Goal: Transaction & Acquisition: Purchase product/service

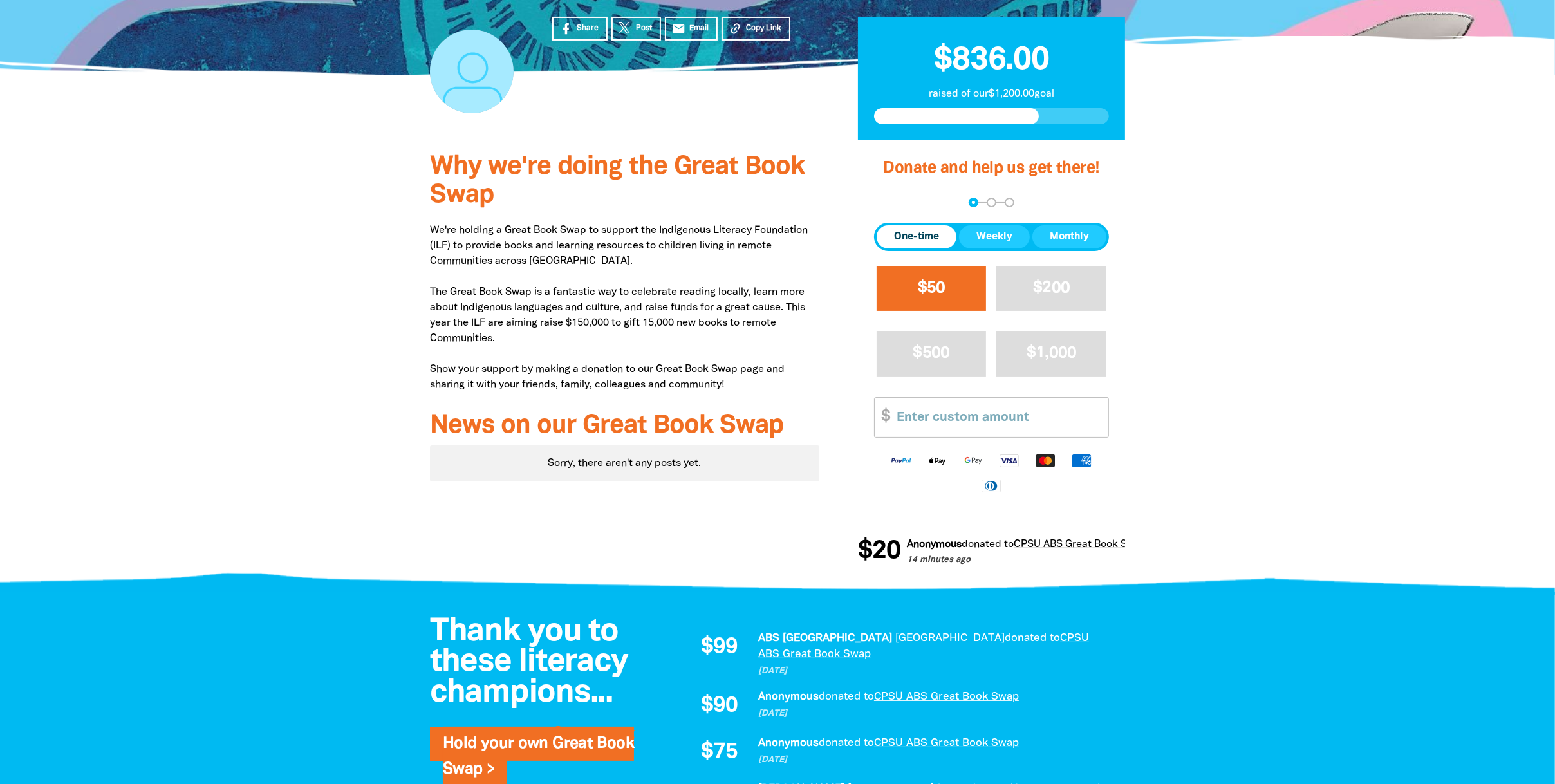
click at [926, 294] on span "$50" at bounding box center [931, 287] width 28 height 15
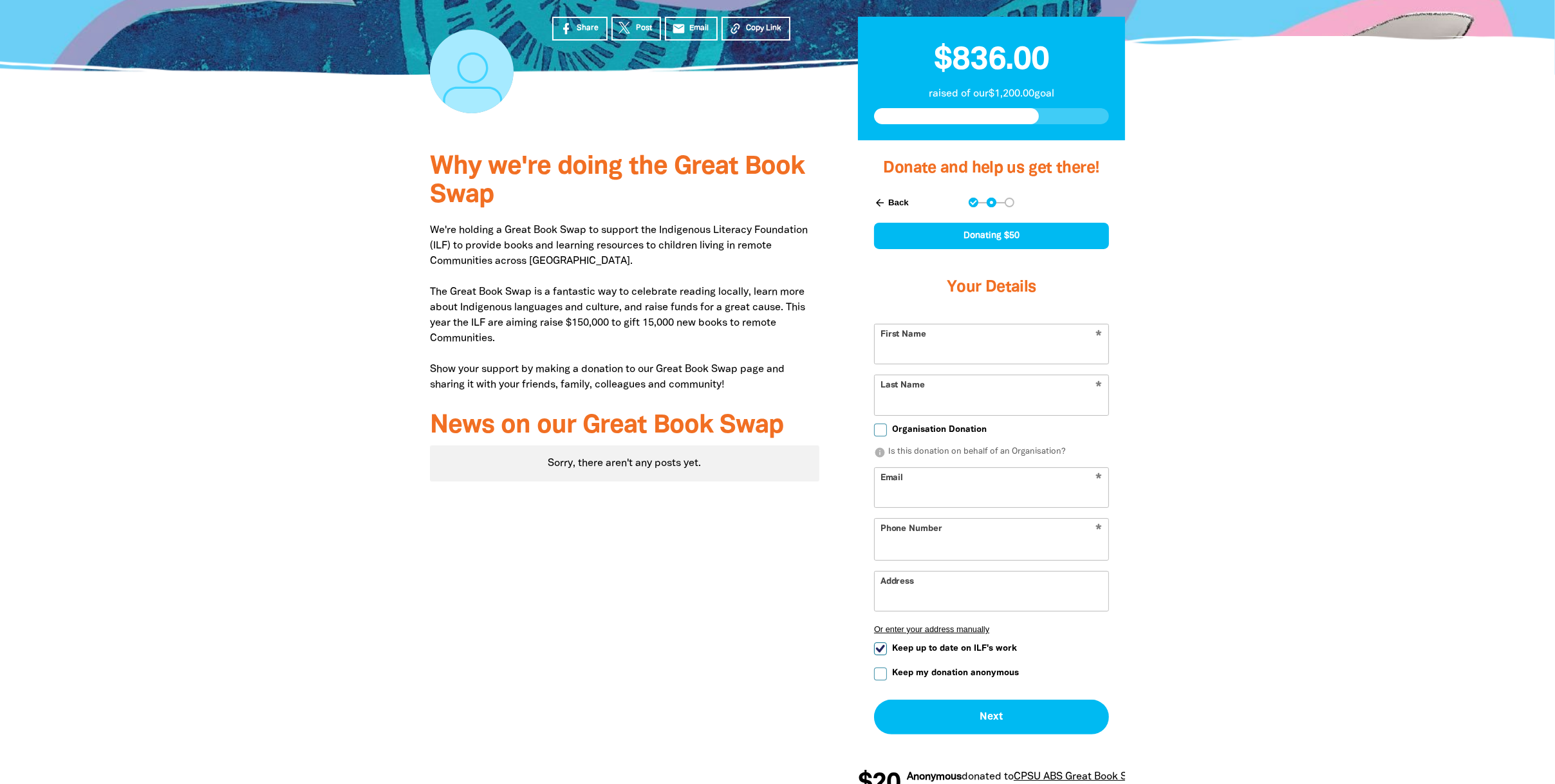
select select "AU"
click at [934, 336] on input "First Name" at bounding box center [991, 344] width 234 height 39
type input "[PERSON_NAME]"
click at [943, 431] on span "Organisation Donation" at bounding box center [939, 430] width 94 height 13
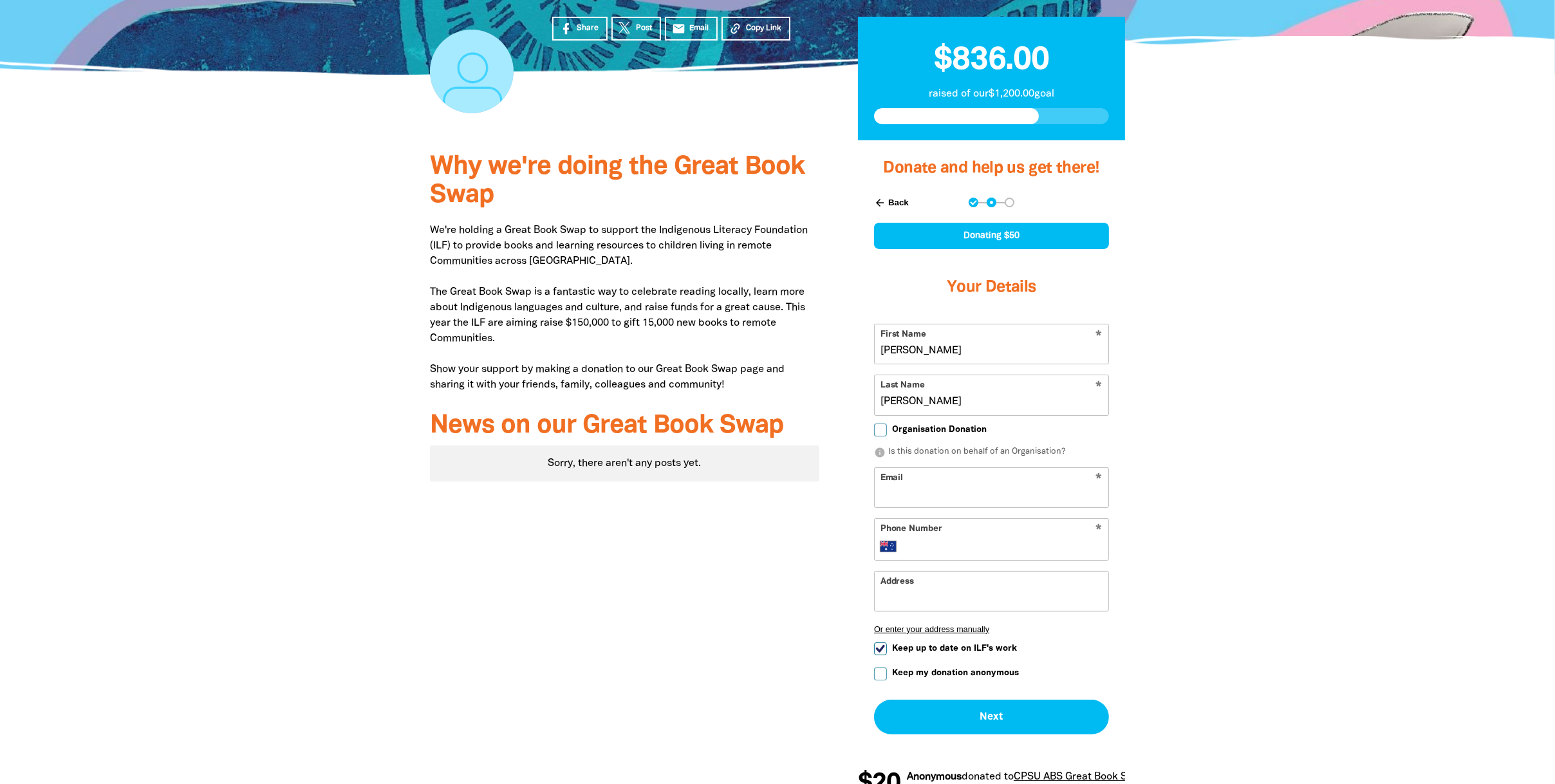
click at [887, 431] on input "Organisation Donation" at bounding box center [880, 430] width 13 height 13
checkbox input "true"
select select "AU"
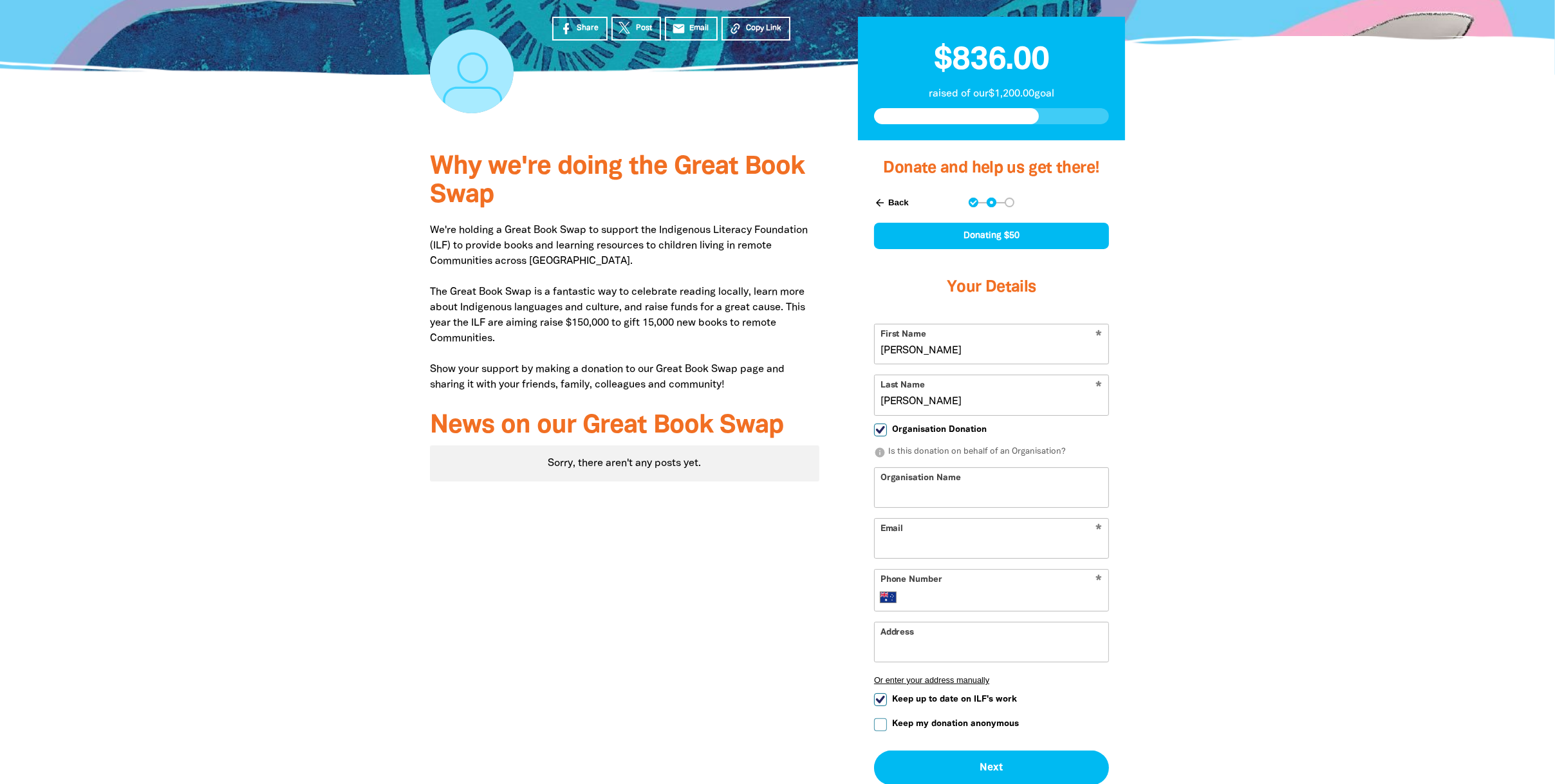
click at [983, 486] on input "Organisation Name" at bounding box center [991, 487] width 234 height 39
type input "A"
click at [982, 429] on span "Organisation Donation" at bounding box center [939, 430] width 94 height 13
click at [887, 429] on input "Organisation Donation" at bounding box center [880, 430] width 13 height 13
checkbox input "false"
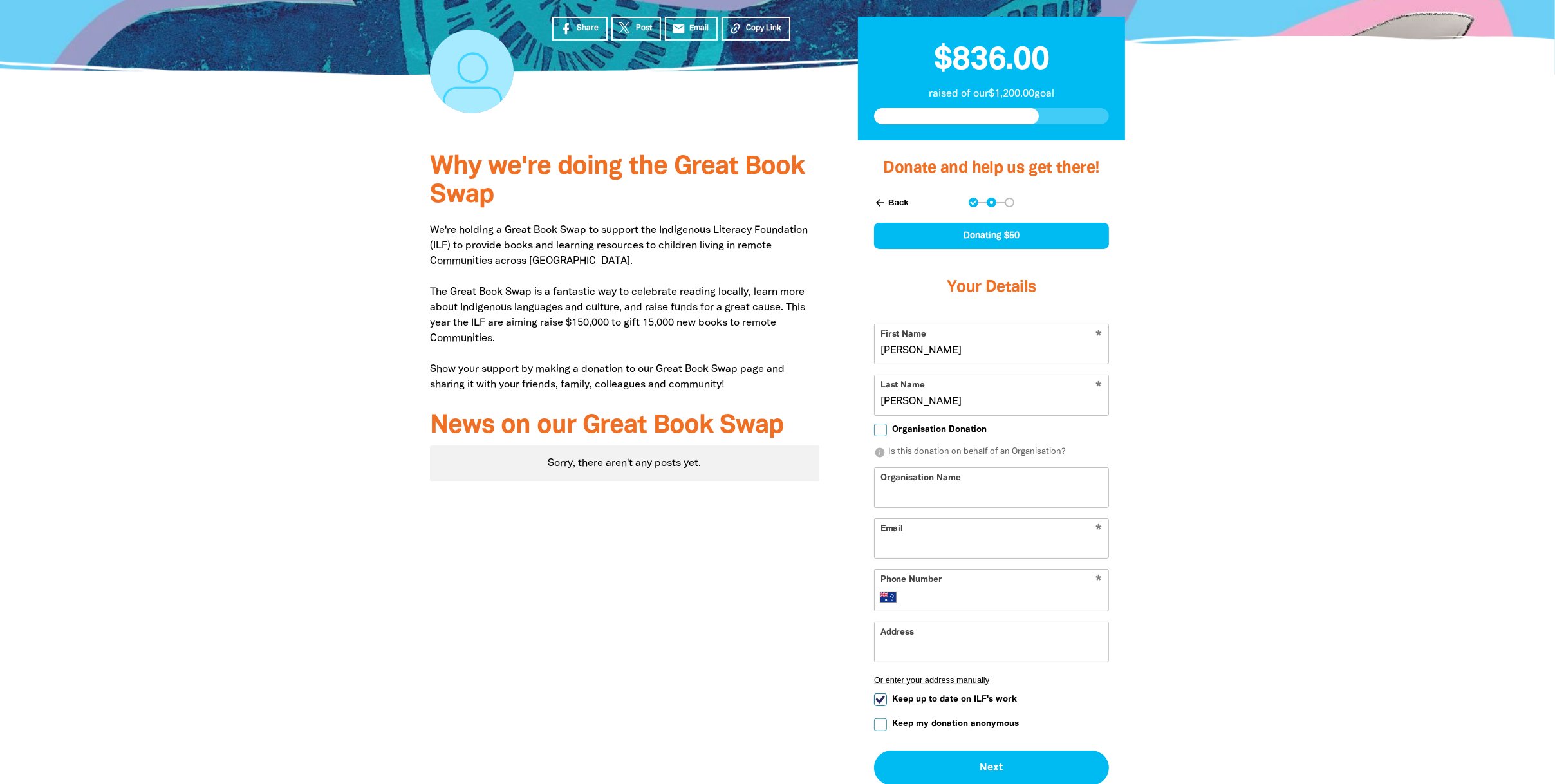
select select "AU"
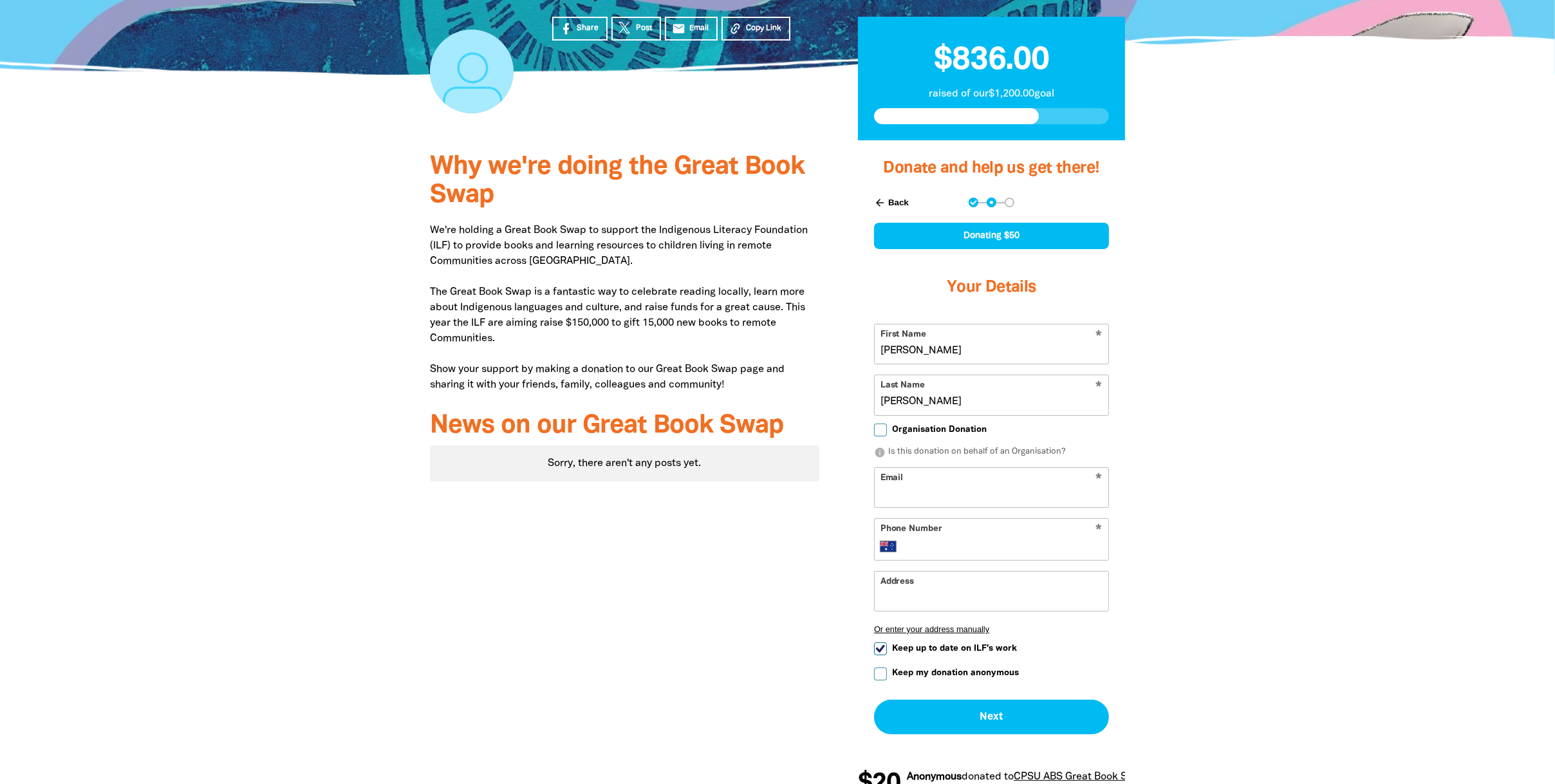
click at [955, 483] on input "Email" at bounding box center [991, 487] width 234 height 39
type input "[PERSON_NAME][EMAIL_ADDRESS][DOMAIN_NAME]"
click at [970, 542] on input "Phone Number" at bounding box center [1005, 546] width 197 height 16
click at [906, 542] on input "451090278" at bounding box center [1005, 546] width 197 height 16
type input "451090278"
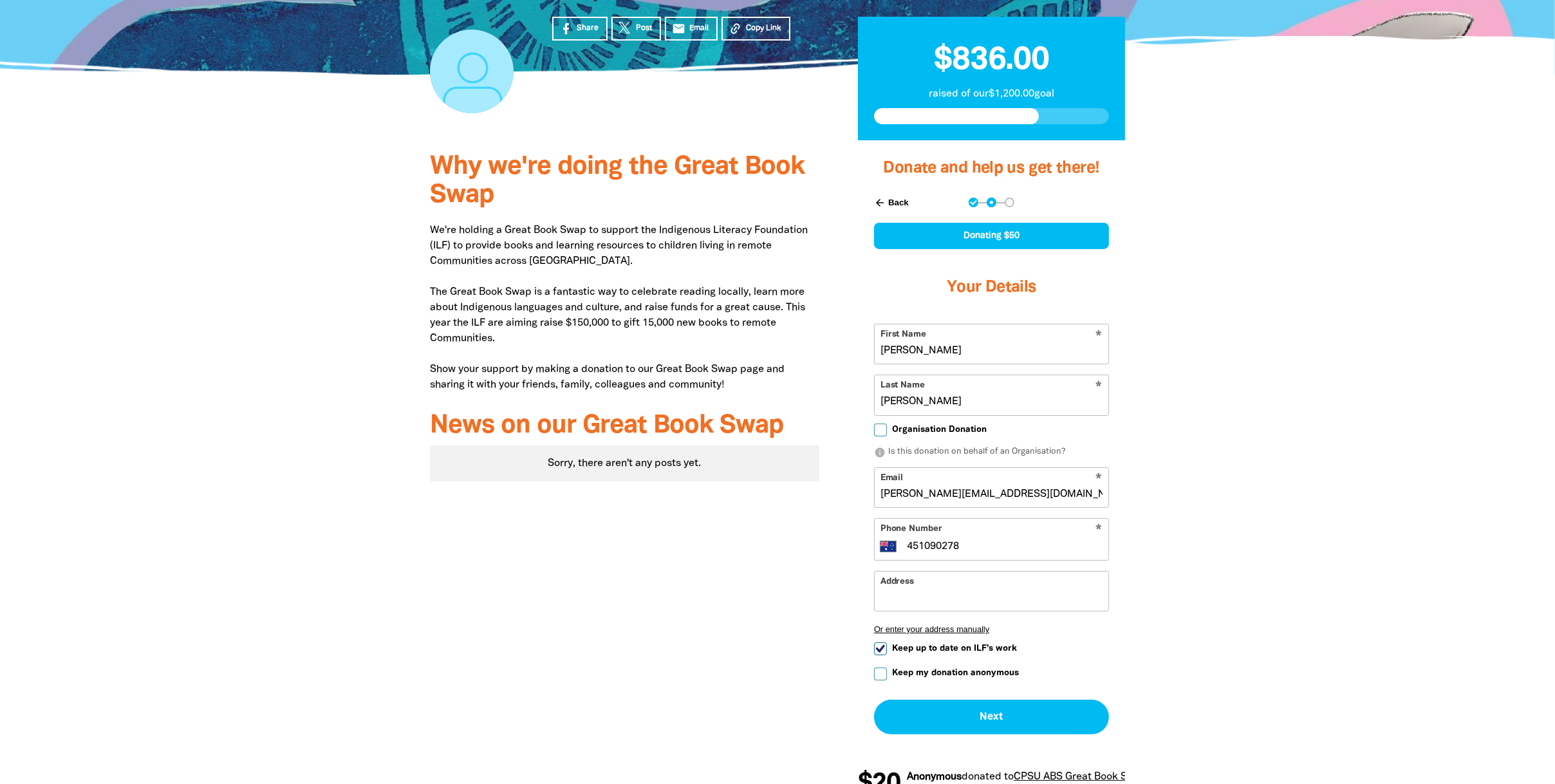
click at [935, 596] on input "Address" at bounding box center [991, 591] width 234 height 39
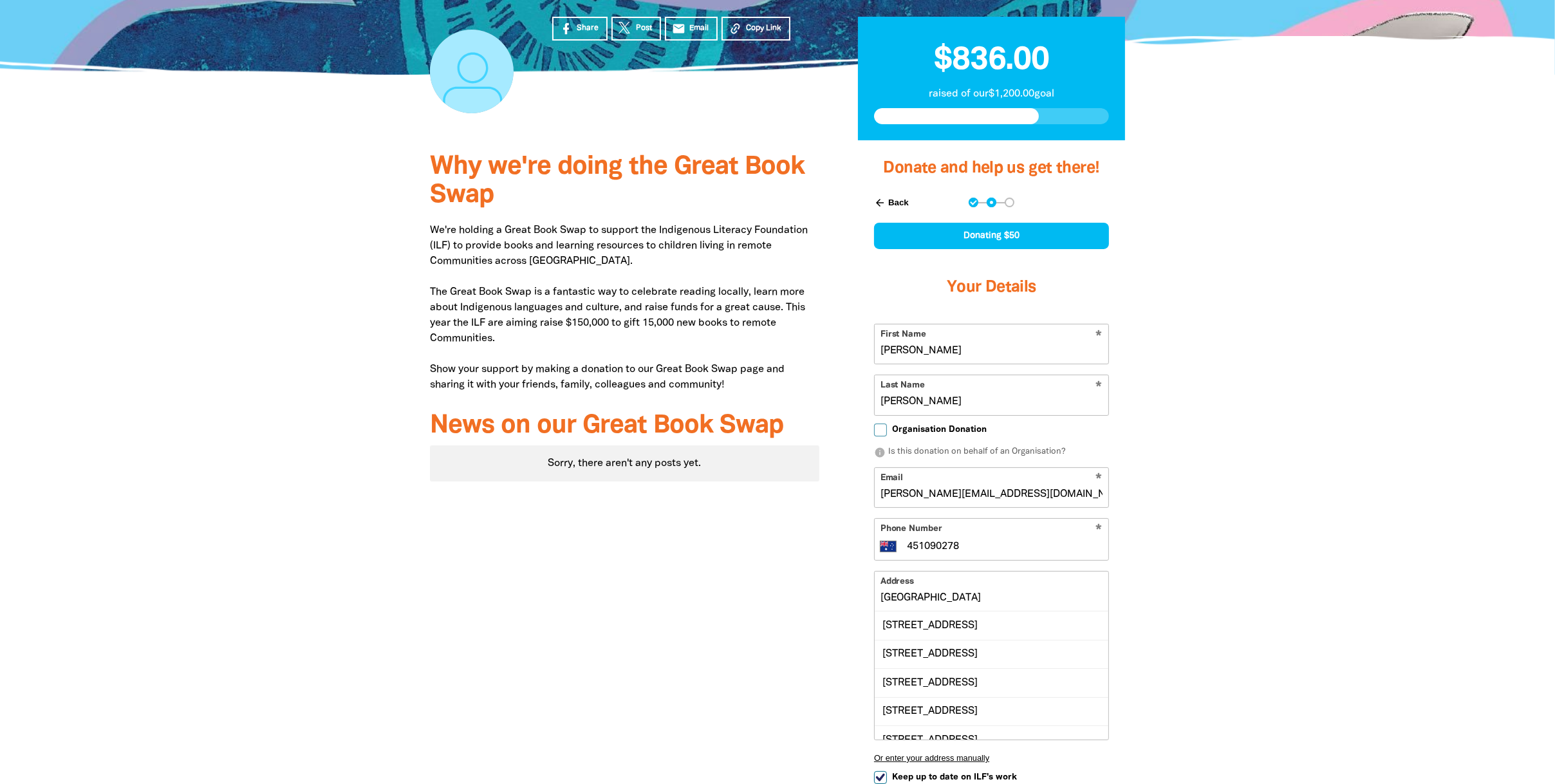
click at [883, 597] on input "[GEOGRAPHIC_DATA]" at bounding box center [991, 591] width 234 height 39
click at [942, 627] on div "[STREET_ADDRESS]" at bounding box center [991, 625] width 234 height 28
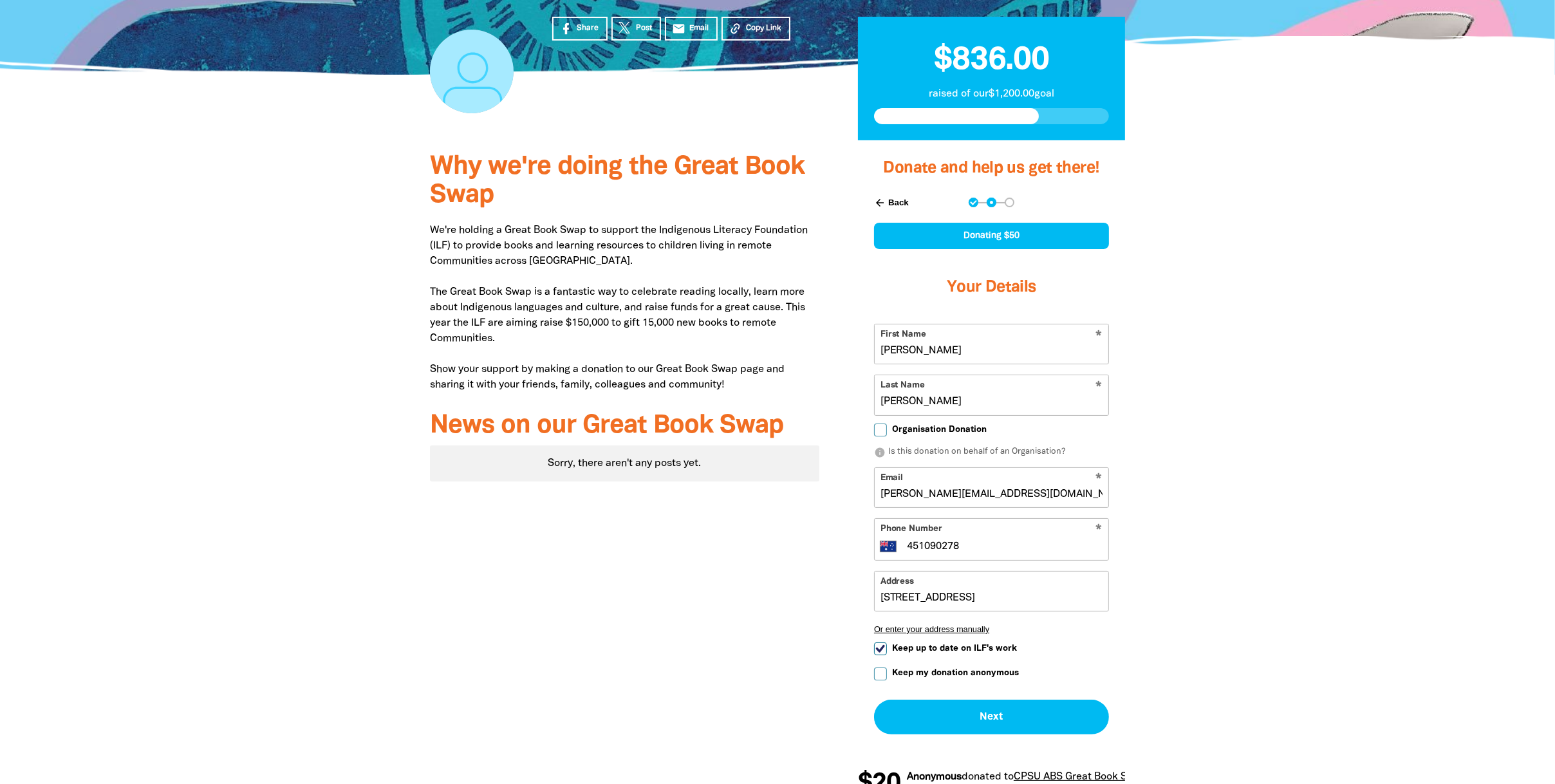
drag, startPoint x: 926, startPoint y: 601, endPoint x: 879, endPoint y: 602, distance: 47.0
click at [879, 602] on input "[STREET_ADDRESS]" at bounding box center [991, 591] width 234 height 39
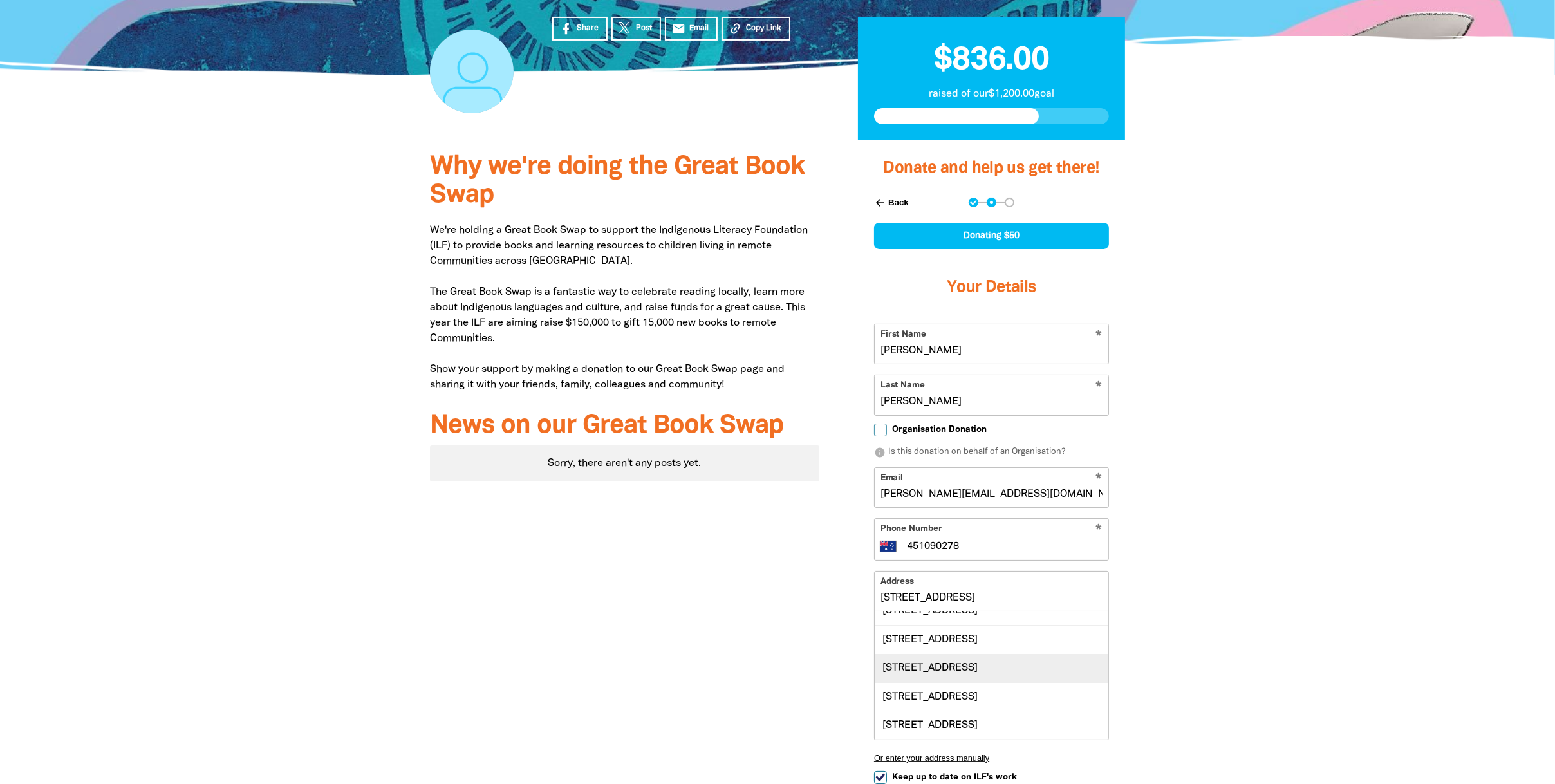
scroll to position [237, 0]
click at [940, 652] on div "[STREET_ADDRESS]" at bounding box center [991, 639] width 234 height 28
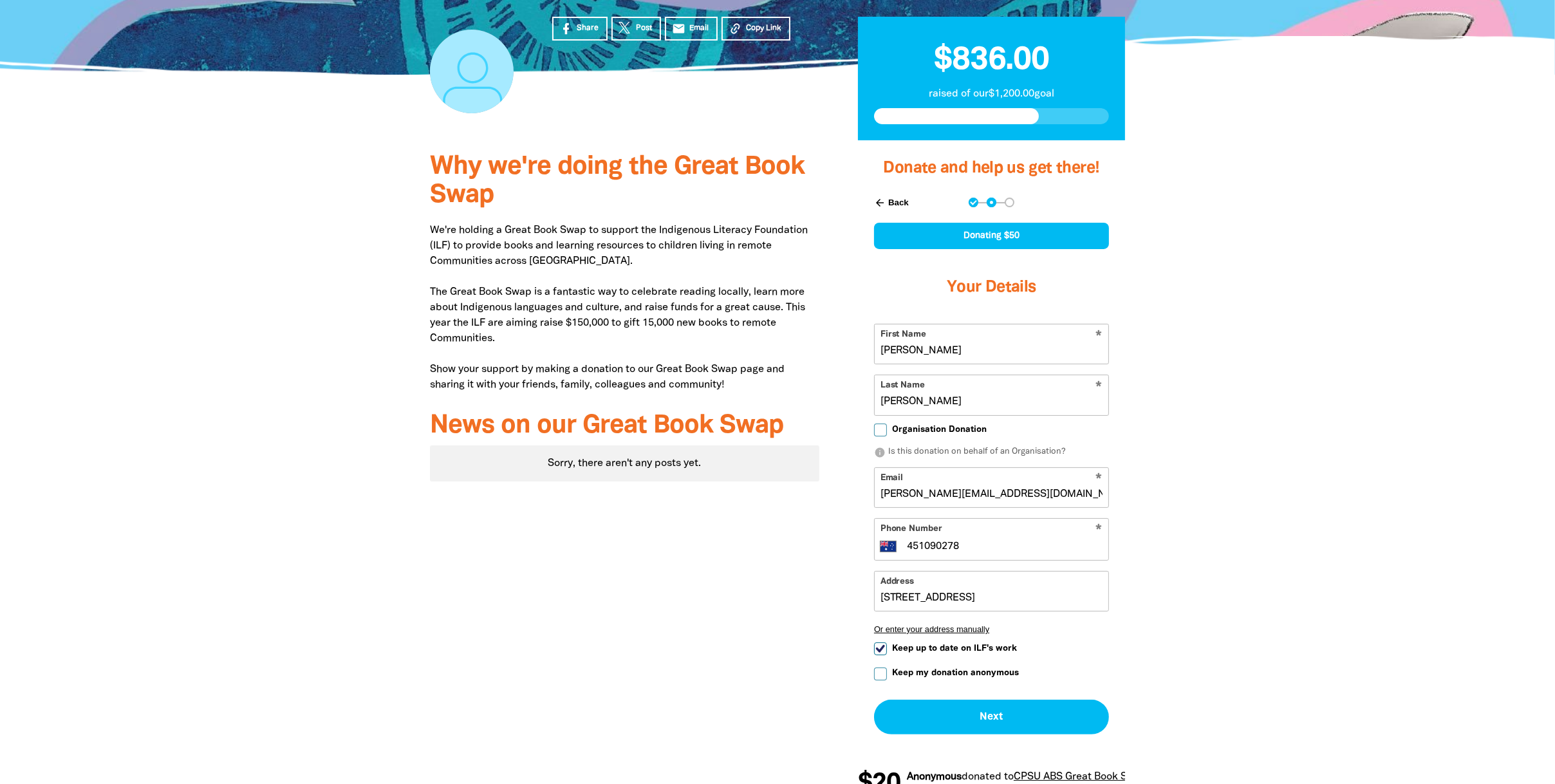
drag, startPoint x: 918, startPoint y: 599, endPoint x: 909, endPoint y: 599, distance: 9.0
click at [909, 599] on input "[STREET_ADDRESS]" at bounding box center [991, 591] width 234 height 39
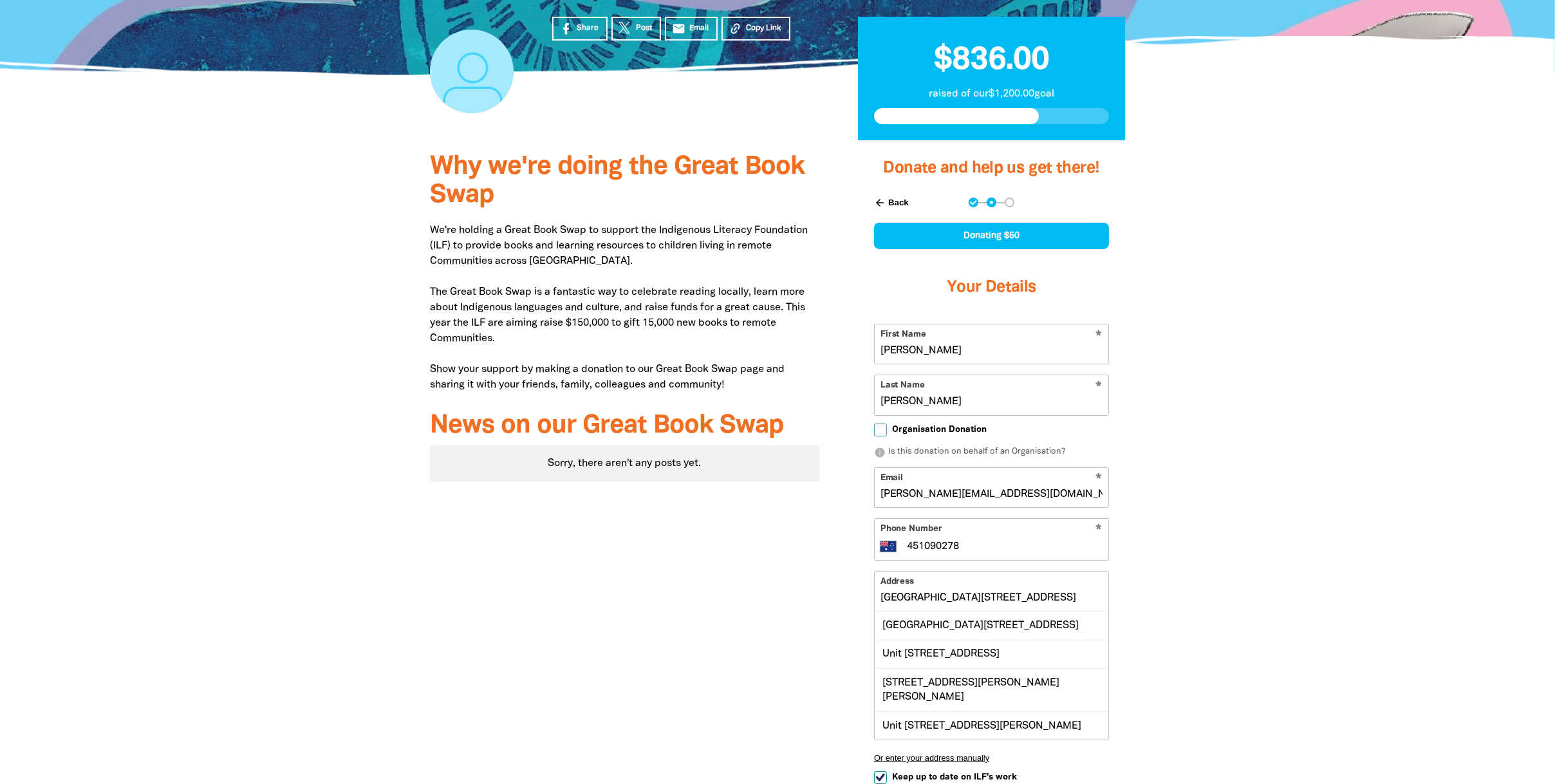
click at [920, 575] on input "[GEOGRAPHIC_DATA][STREET_ADDRESS]" at bounding box center [991, 591] width 234 height 39
type input "[GEOGRAPHIC_DATA][STREET_ADDRESS]"
click at [937, 632] on div "[GEOGRAPHIC_DATA][STREET_ADDRESS]" at bounding box center [991, 625] width 234 height 28
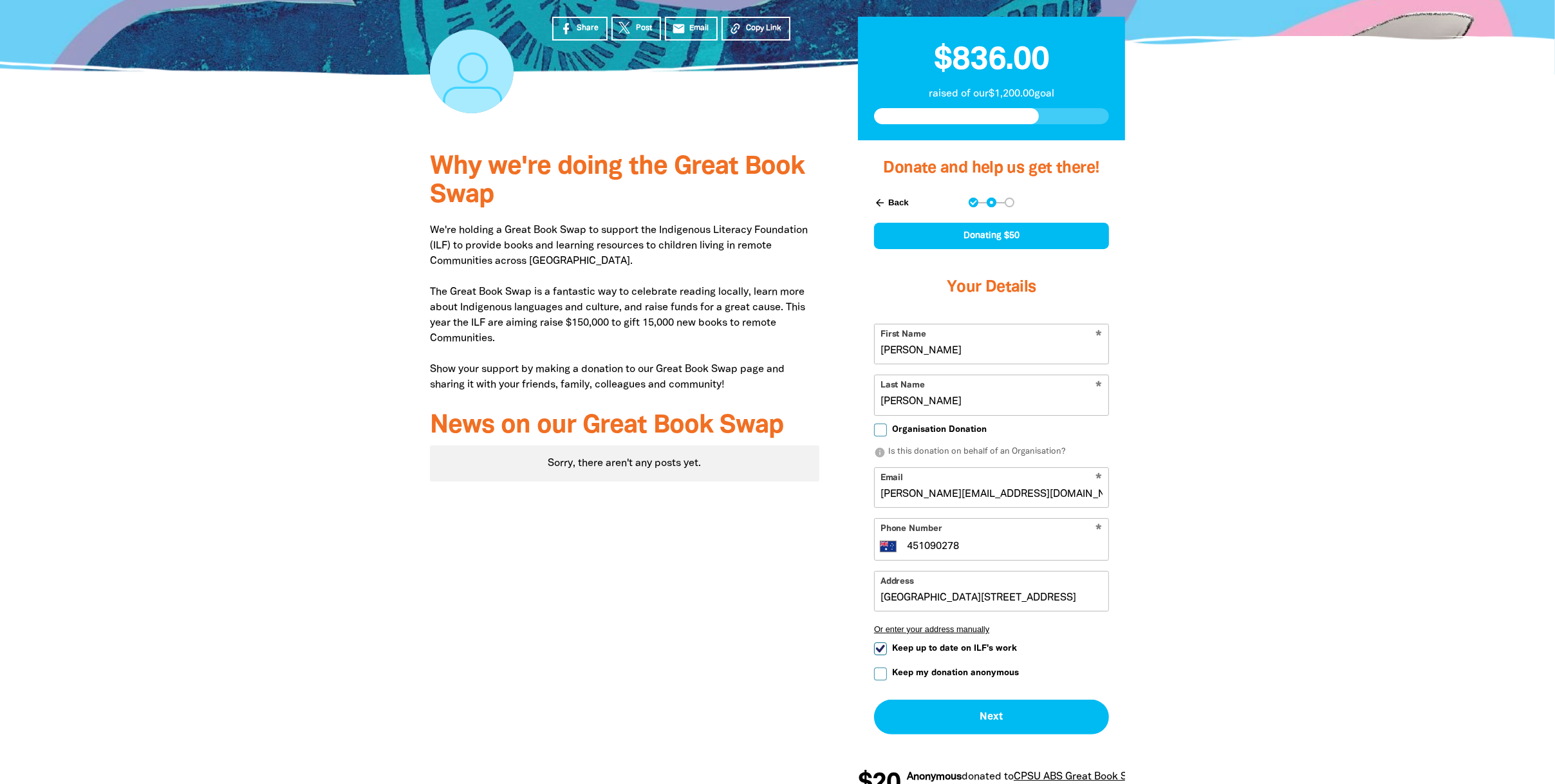
click at [927, 648] on span "Keep up to date on ILF's work" at bounding box center [954, 649] width 125 height 13
click at [887, 648] on input "Keep up to date on ILF's work" at bounding box center [880, 649] width 13 height 13
checkbox input "false"
click at [993, 715] on button "Next chevron_right" at bounding box center [991, 717] width 235 height 35
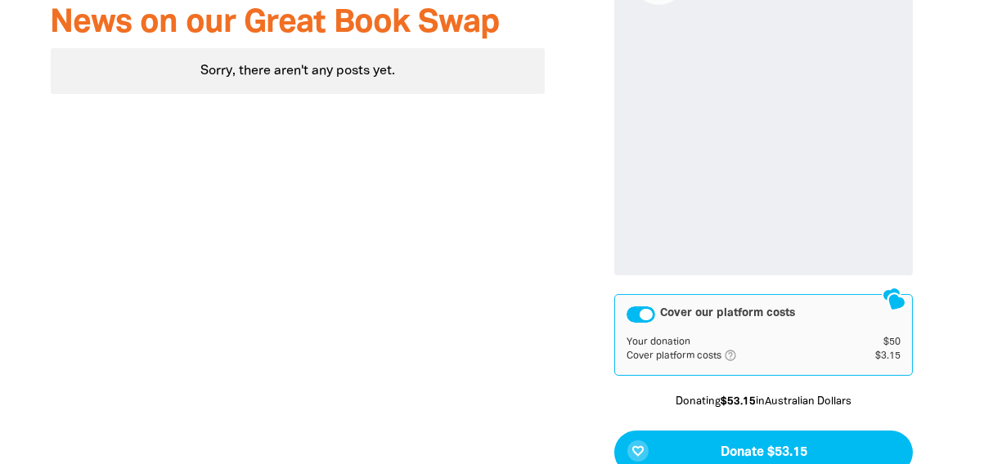
scroll to position [1008, 0]
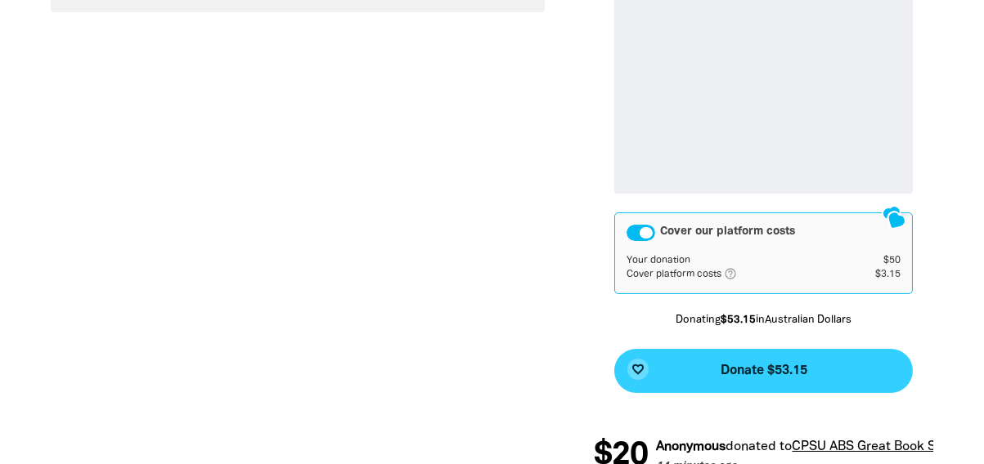
click at [782, 373] on span "Donate $53.15" at bounding box center [763, 371] width 87 height 13
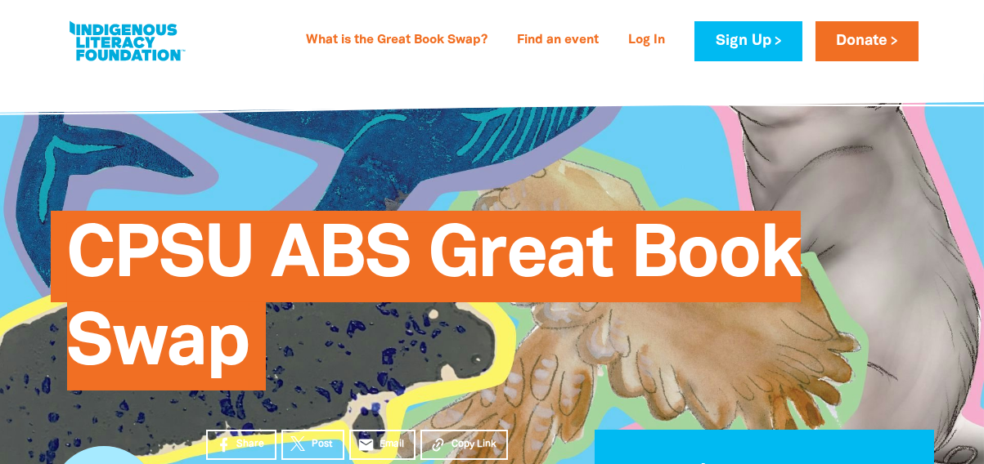
scroll to position [327, 0]
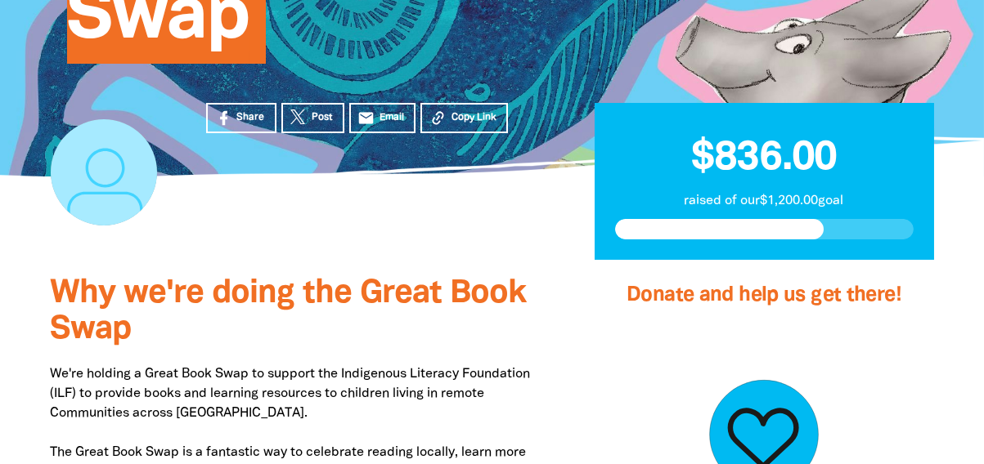
click at [625, 351] on div at bounding box center [763, 435] width 298 height 204
